Goal: Task Accomplishment & Management: Manage account settings

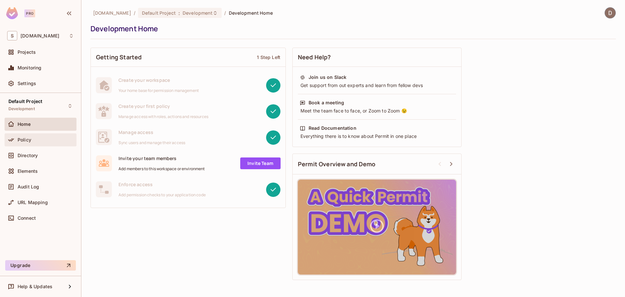
click at [36, 140] on div "Policy" at bounding box center [46, 139] width 56 height 5
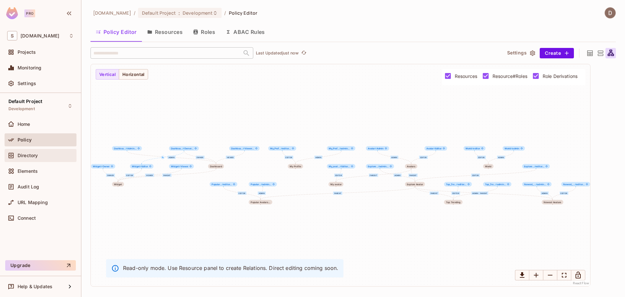
click at [43, 158] on div "Directory" at bounding box center [40, 155] width 67 height 8
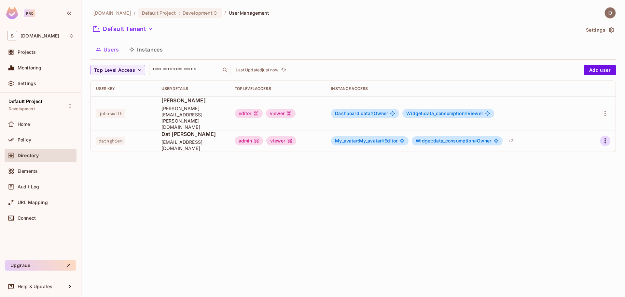
click at [608, 137] on icon "button" at bounding box center [606, 141] width 8 height 8
click at [603, 129] on div at bounding box center [312, 148] width 625 height 297
drag, startPoint x: 452, startPoint y: 181, endPoint x: 451, endPoint y: 177, distance: 4.6
click at [452, 182] on div "[DOMAIN_NAME] / Default Project : Development / User Management Default Tenant …" at bounding box center [353, 148] width 544 height 297
click at [608, 137] on icon "button" at bounding box center [606, 141] width 8 height 8
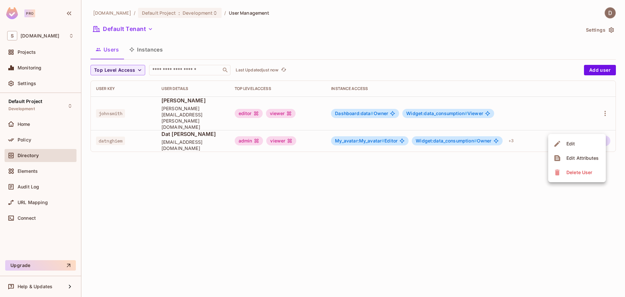
click at [572, 144] on div "Edit" at bounding box center [571, 143] width 9 height 7
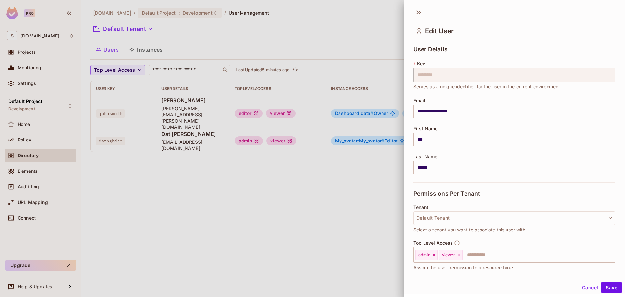
click at [419, 15] on icon at bounding box center [419, 12] width 10 height 10
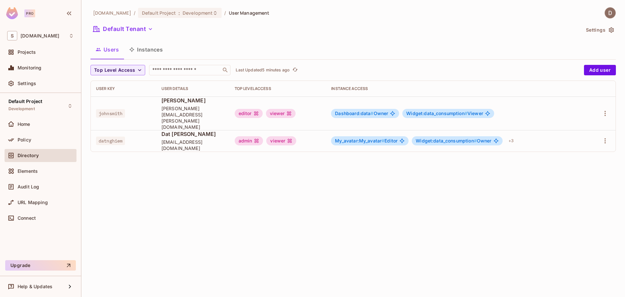
click at [420, 179] on div "[DOMAIN_NAME] / Default Project : Development / User Management Default Tenant …" at bounding box center [353, 148] width 544 height 297
